Goal: Transaction & Acquisition: Purchase product/service

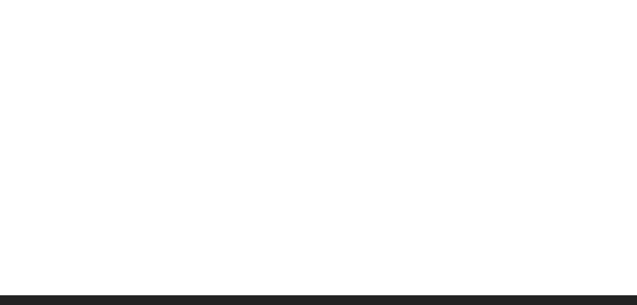
scroll to position [34, 0]
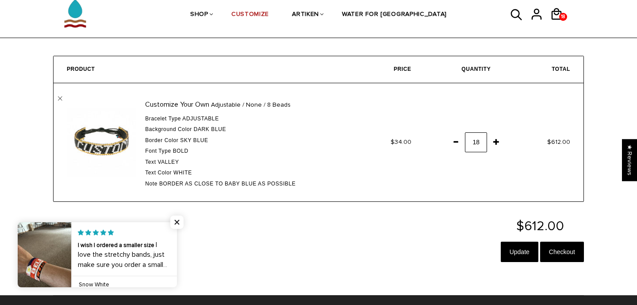
click at [455, 140] on span at bounding box center [455, 142] width 15 height 16
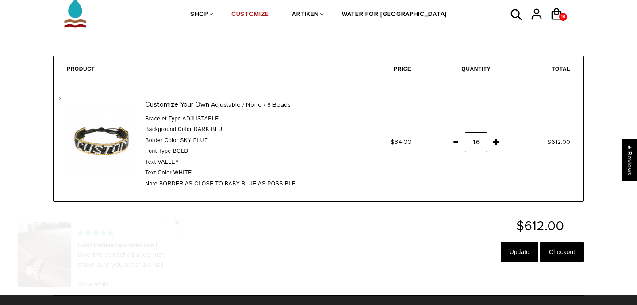
click at [455, 140] on span at bounding box center [455, 142] width 15 height 16
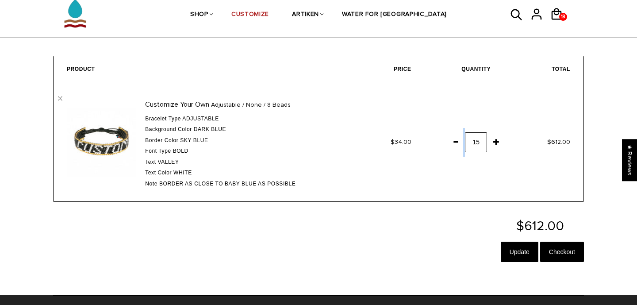
click at [455, 140] on span at bounding box center [455, 142] width 15 height 16
click at [515, 252] on input "Update" at bounding box center [520, 252] width 38 height 20
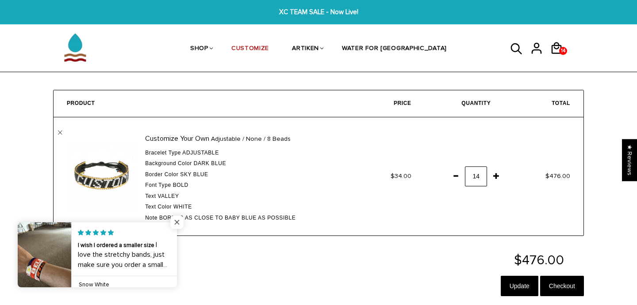
click at [176, 223] on span "Close popup widget" at bounding box center [176, 222] width 13 height 13
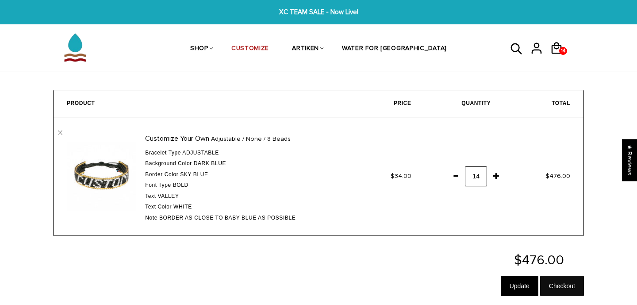
click at [566, 287] on input "Checkout" at bounding box center [562, 286] width 44 height 20
